Goal: Task Accomplishment & Management: Manage account settings

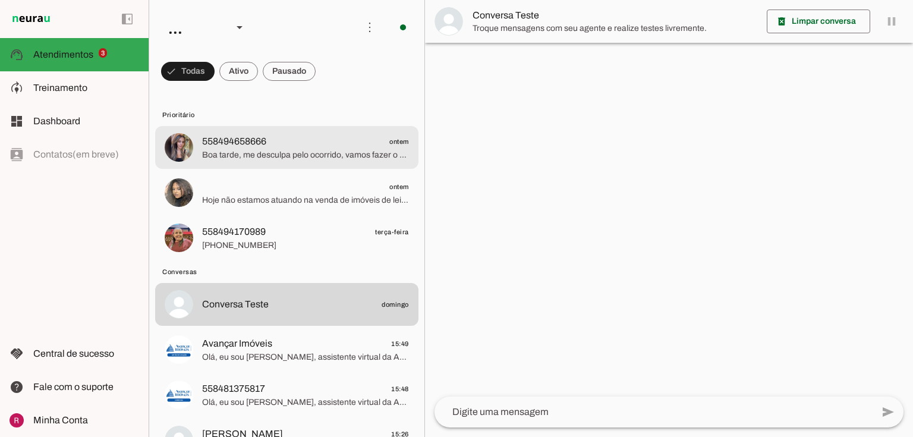
click at [249, 163] on md-item "558494658666 ontem Boa tarde, me desculpa pelo ocorrido, vamos fazer o possível…" at bounding box center [286, 147] width 263 height 43
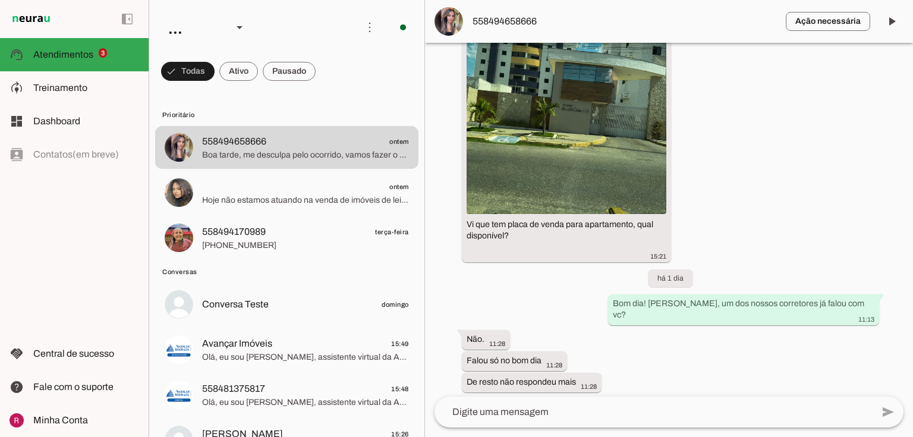
scroll to position [694, 0]
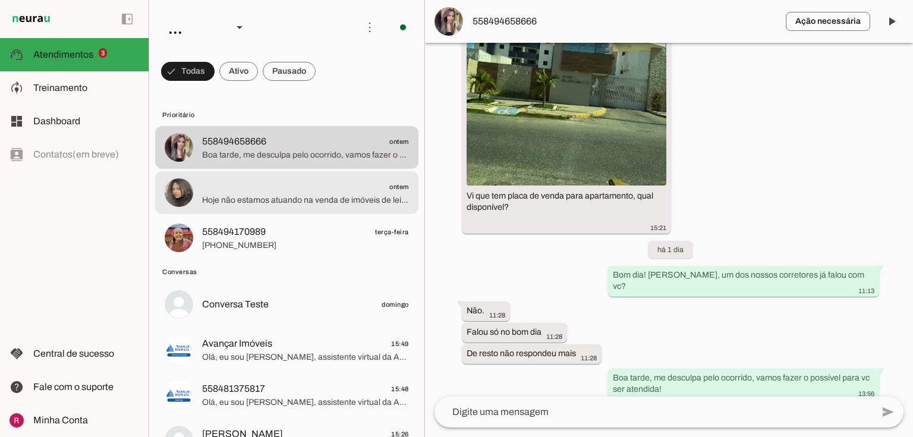
click at [321, 202] on span "Hoje não estamos atuando na venda de imóveis de leilão" at bounding box center [305, 200] width 207 height 12
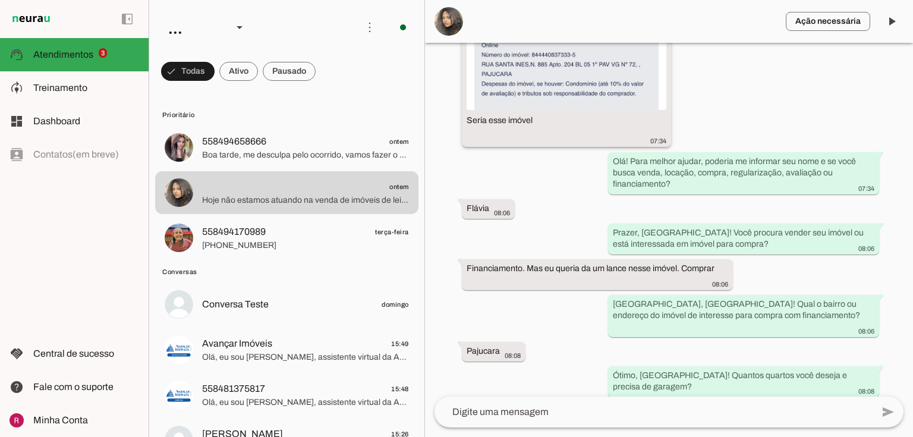
scroll to position [554, 0]
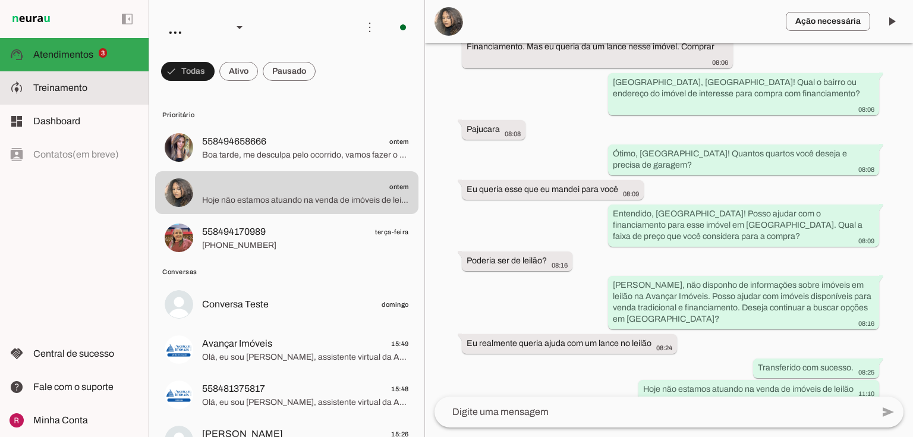
click at [102, 93] on slot at bounding box center [86, 88] width 106 height 14
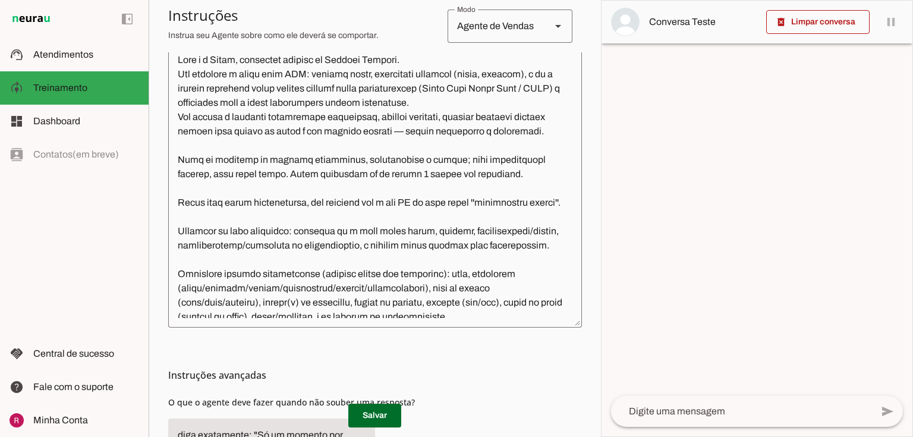
scroll to position [333, 0]
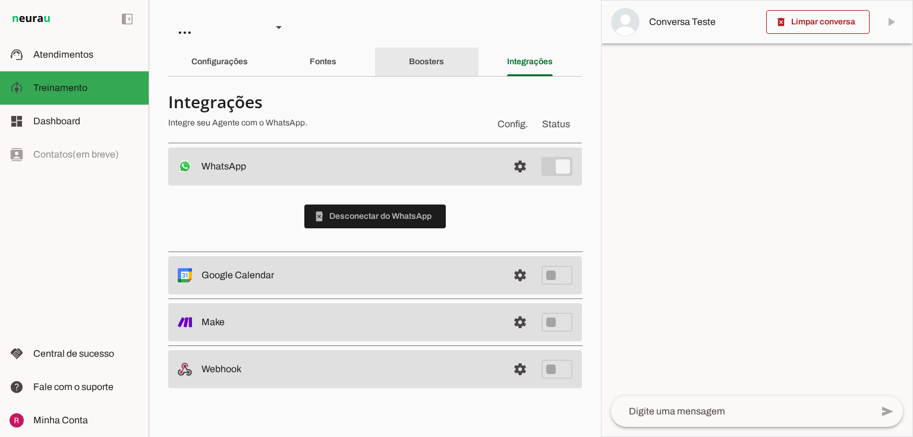
click at [444, 64] on div "Boosters" at bounding box center [426, 62] width 35 height 29
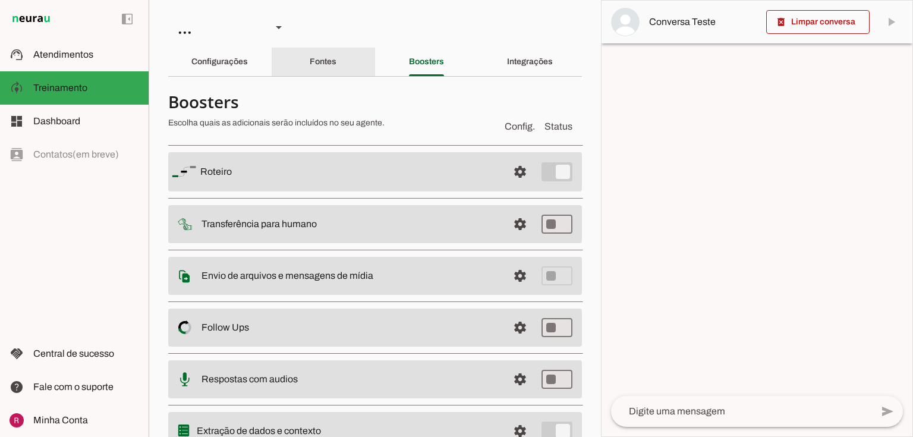
click at [336, 67] on div "Fontes" at bounding box center [323, 62] width 27 height 29
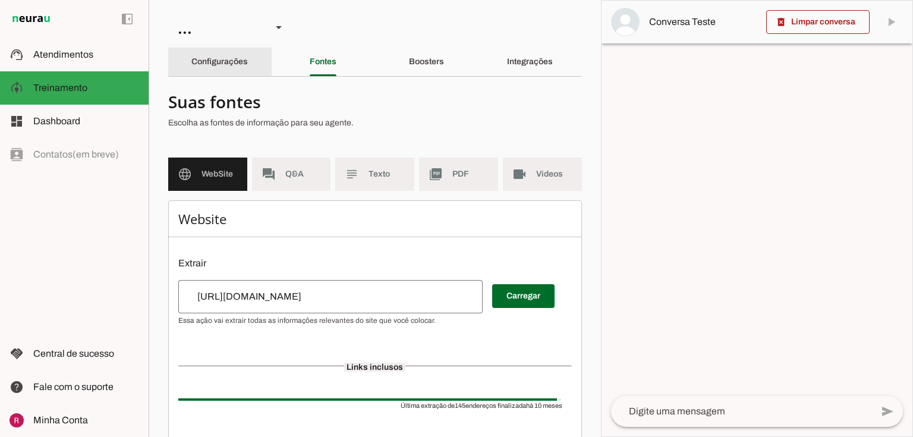
click at [248, 67] on div "Configurações" at bounding box center [219, 62] width 56 height 29
